Goal: Information Seeking & Learning: Check status

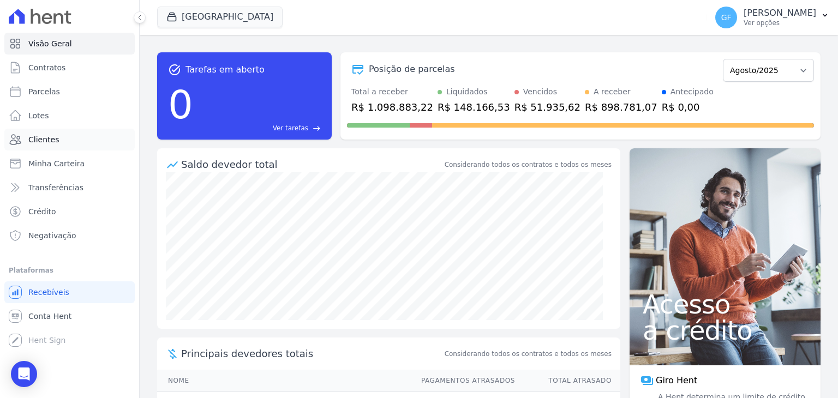
click at [45, 140] on span "Clientes" at bounding box center [43, 139] width 31 height 11
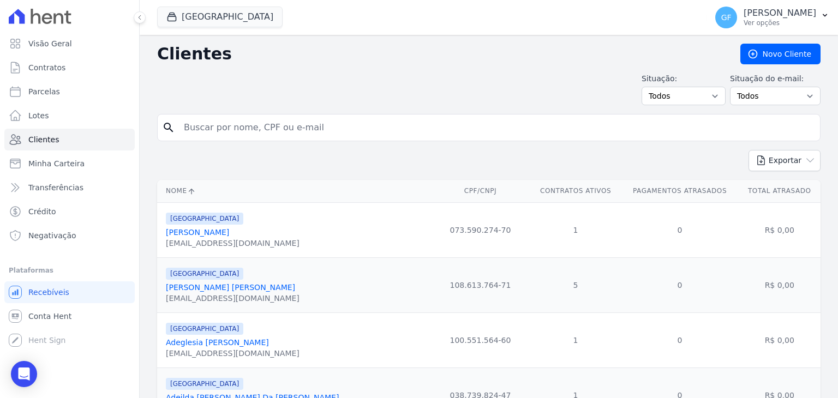
click at [257, 144] on form "search" at bounding box center [488, 132] width 663 height 36
click at [259, 125] on input "search" at bounding box center [496, 128] width 638 height 22
paste input "Edeilza [US_STATE][PERSON_NAME][GEOGRAPHIC_DATA]"
type input "Edeilza [US_STATE][PERSON_NAME][GEOGRAPHIC_DATA]"
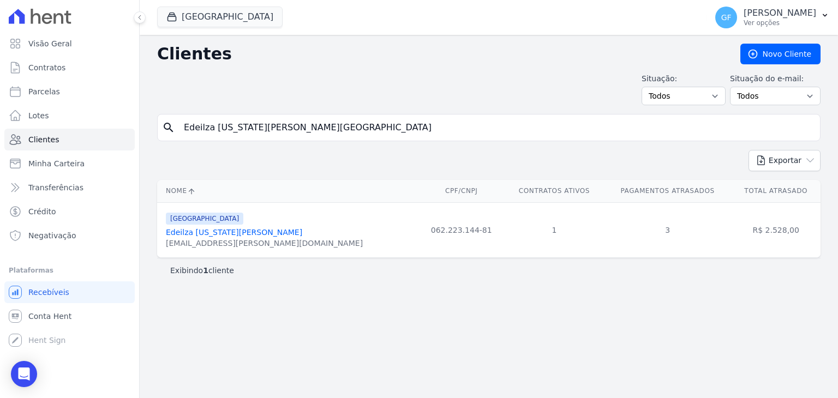
click at [208, 228] on link "Edeilza [US_STATE][PERSON_NAME]" at bounding box center [234, 232] width 136 height 9
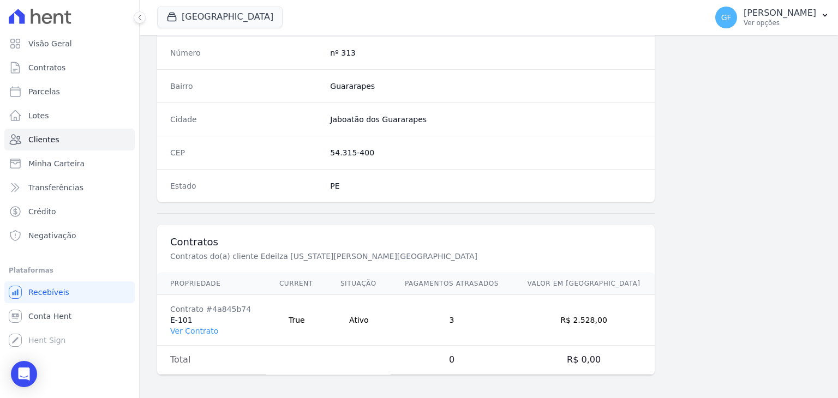
scroll to position [619, 0]
click at [188, 328] on link "Ver Contrato" at bounding box center [194, 331] width 48 height 9
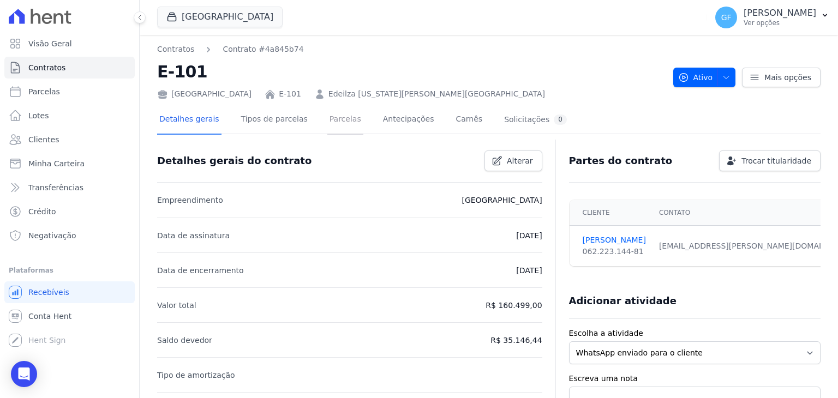
click at [330, 118] on link "Parcelas" at bounding box center [345, 120] width 36 height 29
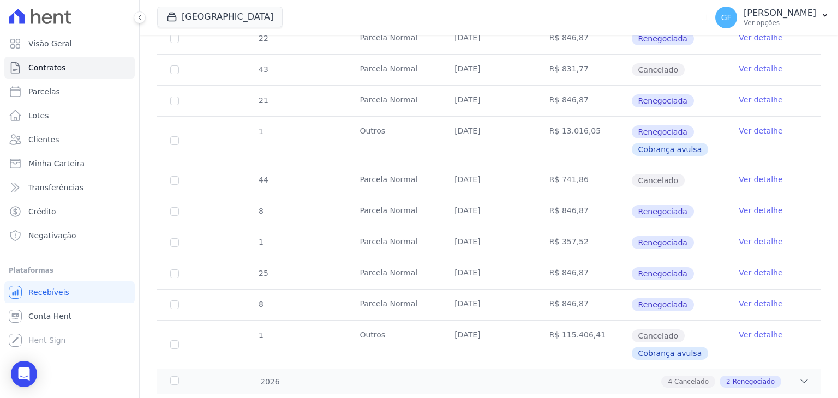
scroll to position [1854, 0]
